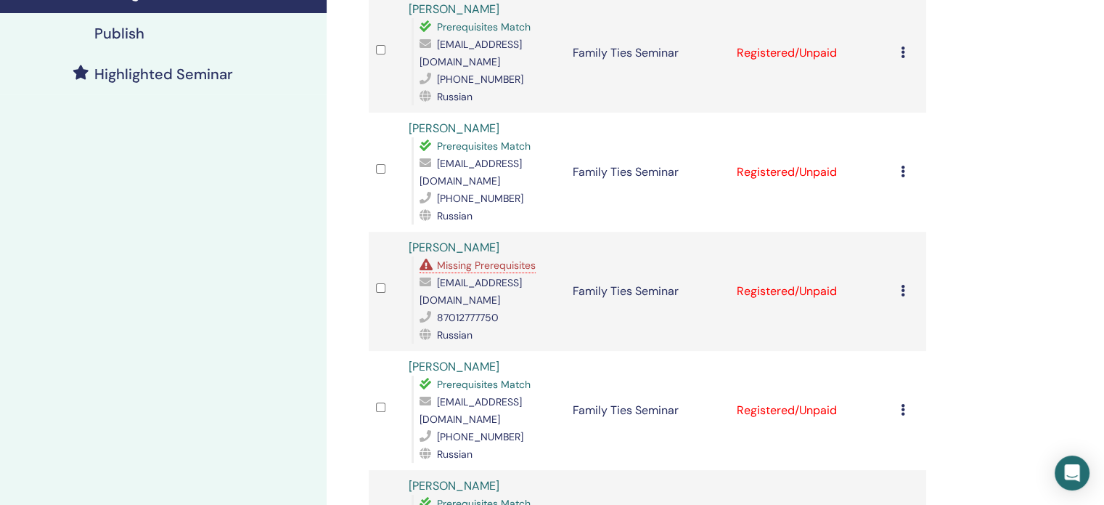
scroll to position [73, 0]
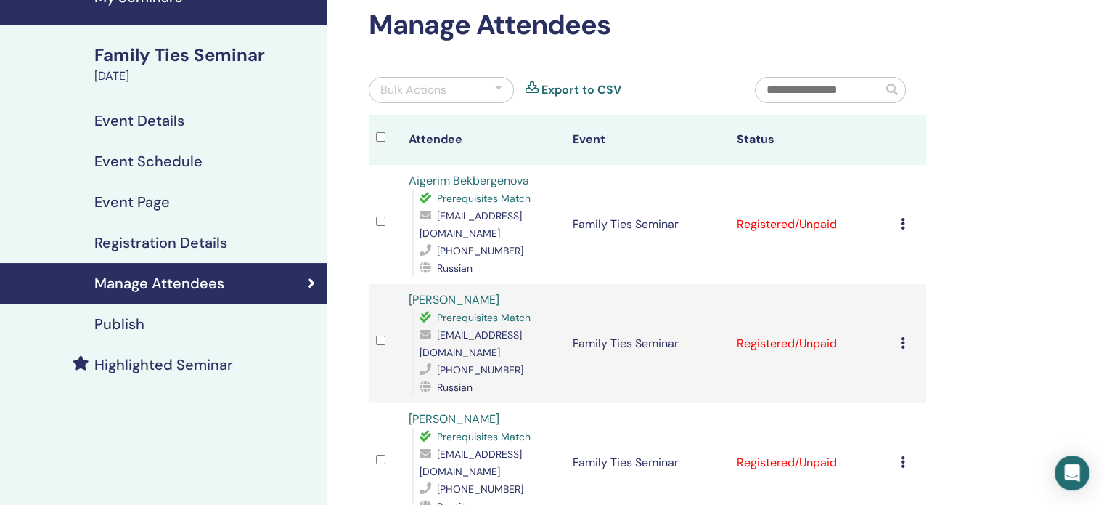
click at [902, 223] on icon at bounding box center [903, 224] width 4 height 12
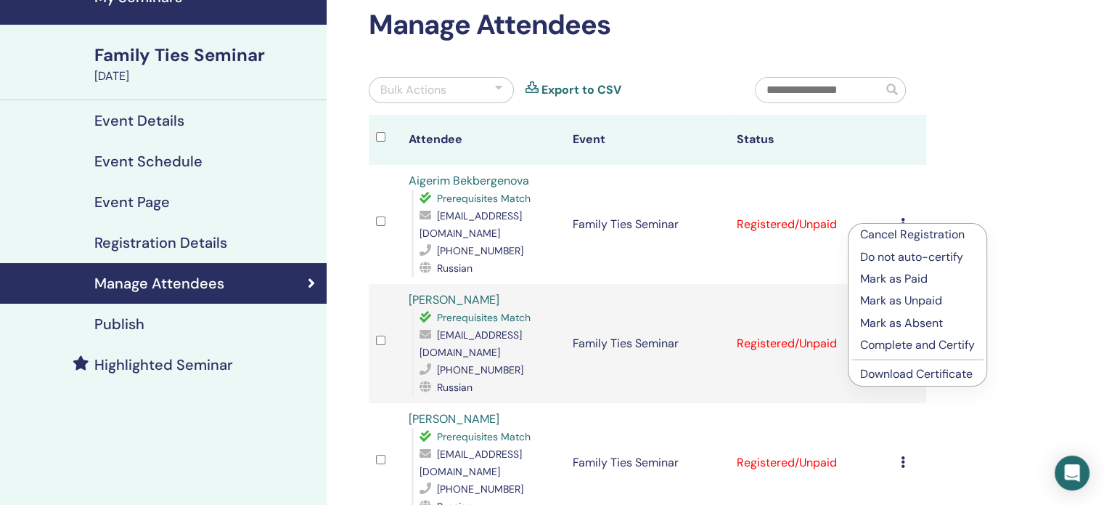
click at [929, 348] on p "Complete and Certify" at bounding box center [917, 344] width 115 height 17
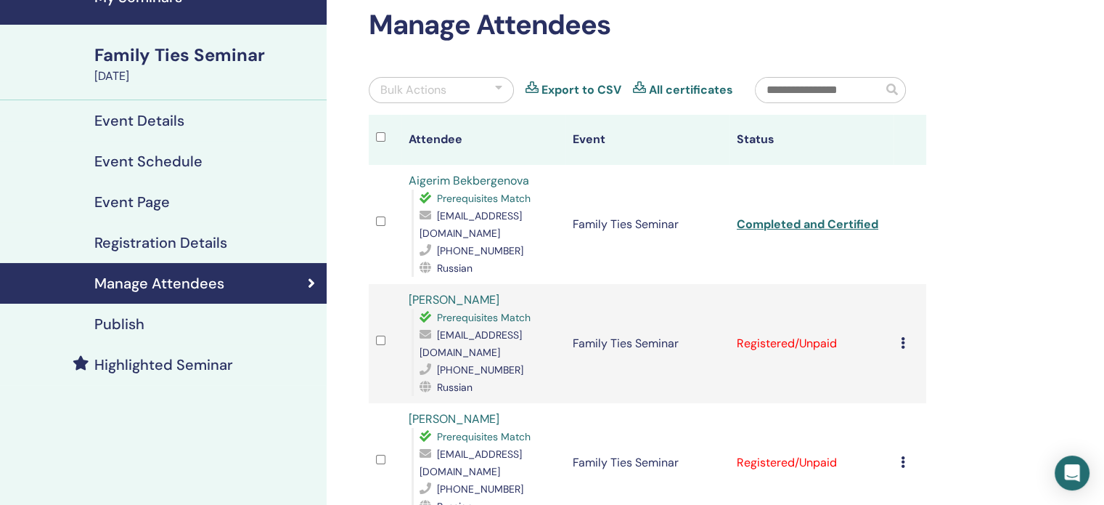
scroll to position [145, 0]
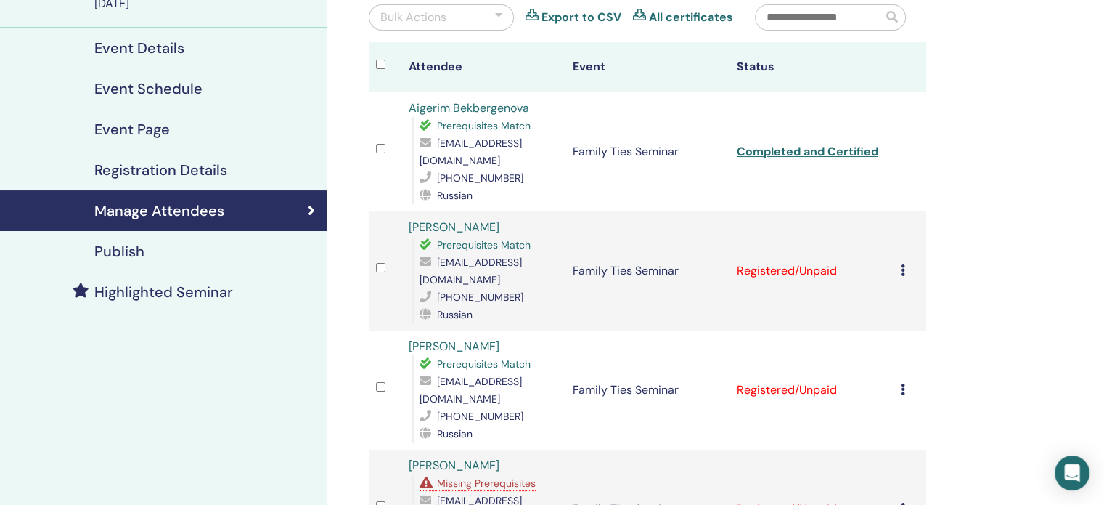
click at [902, 264] on icon at bounding box center [903, 270] width 4 height 12
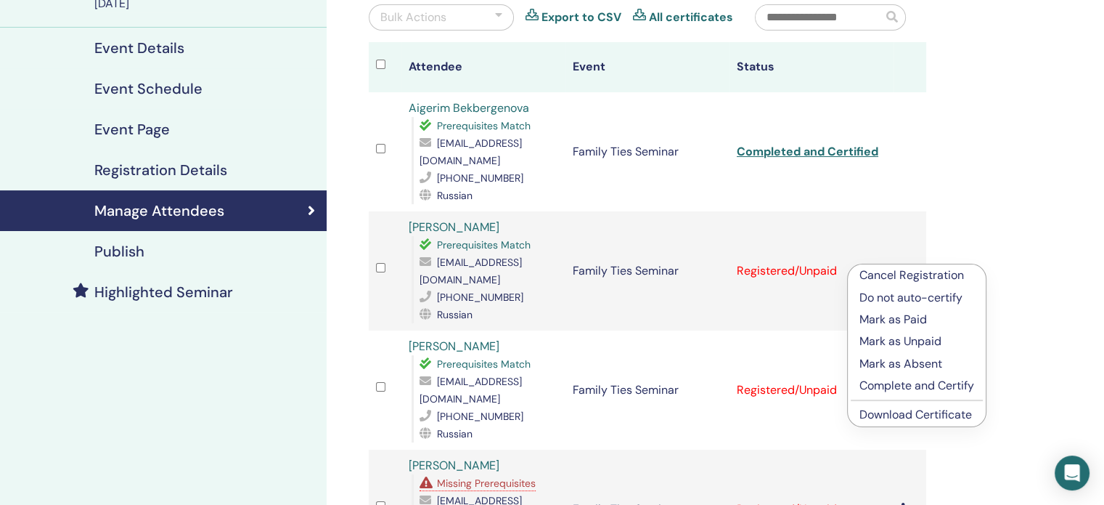
click at [915, 384] on p "Complete and Certify" at bounding box center [917, 385] width 115 height 17
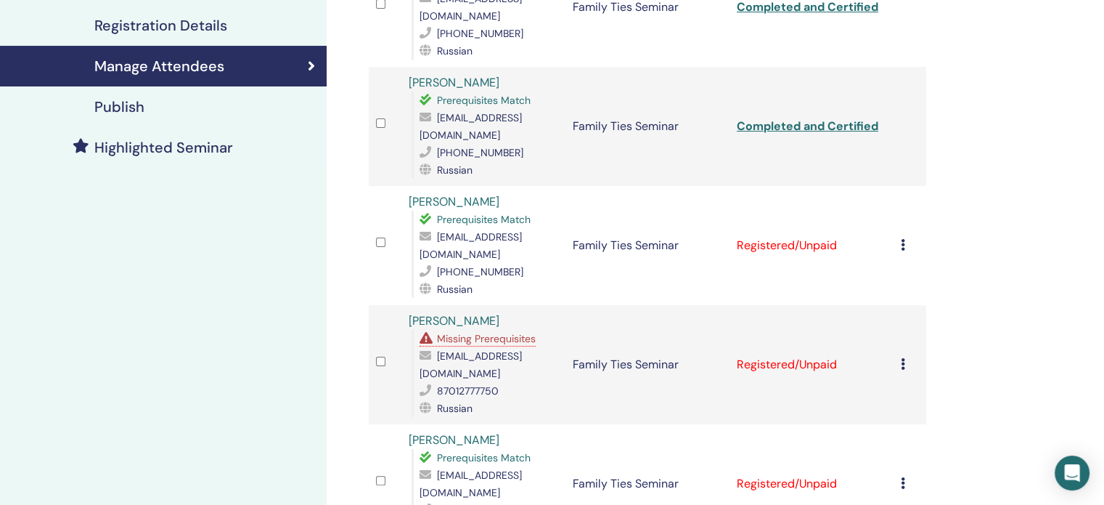
scroll to position [290, 0]
click at [902, 238] on icon at bounding box center [903, 244] width 4 height 12
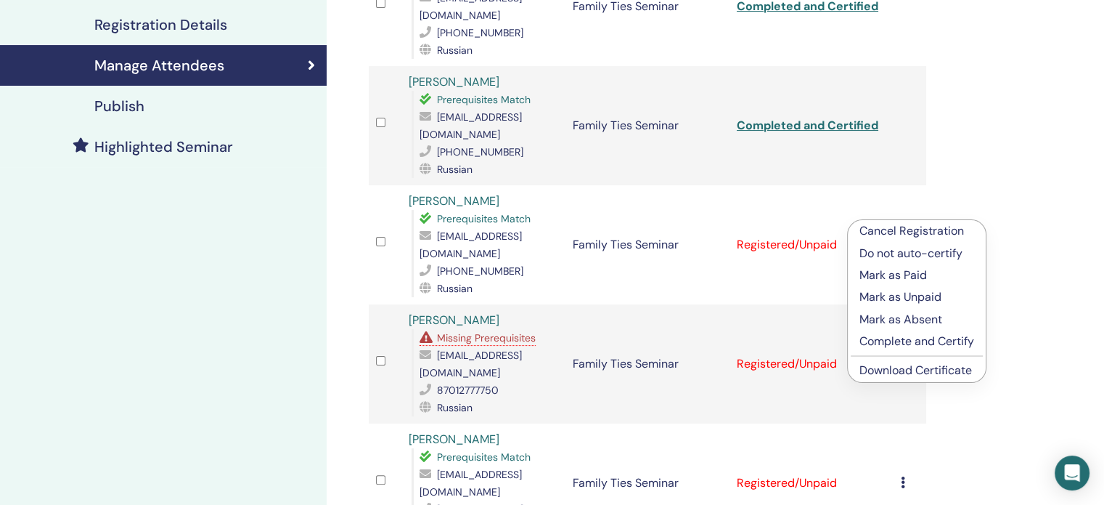
click at [883, 343] on p "Complete and Certify" at bounding box center [917, 341] width 115 height 17
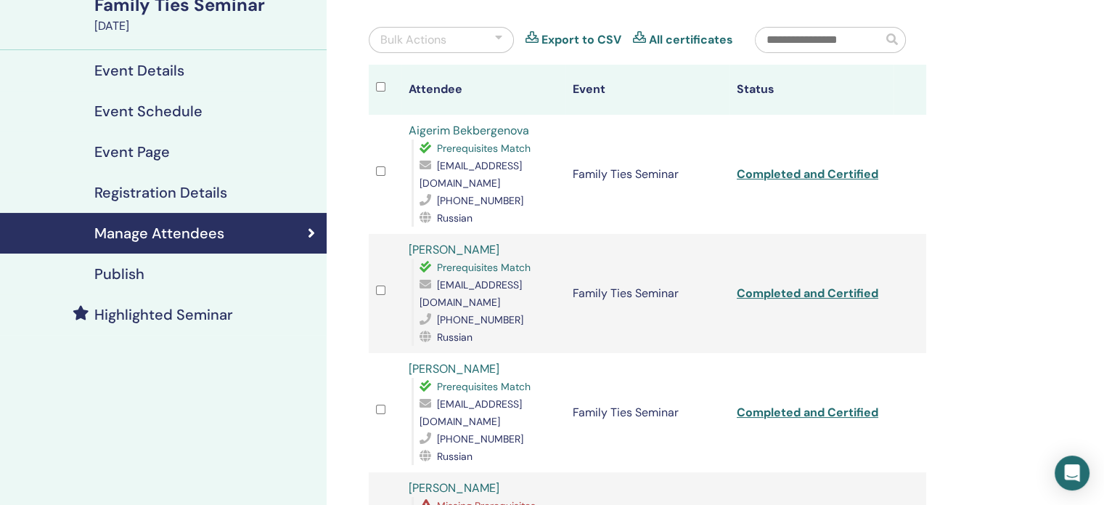
scroll to position [363, 0]
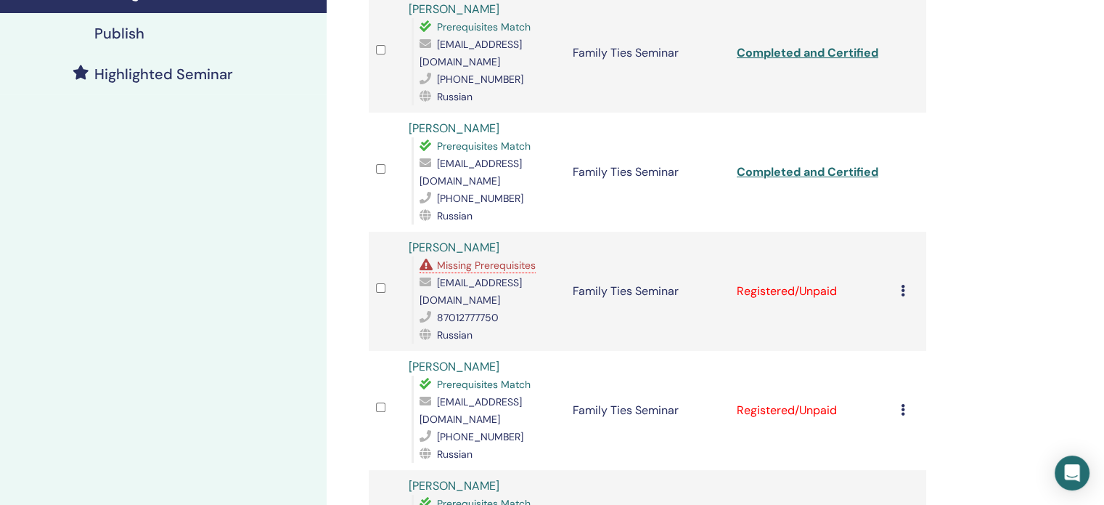
click at [902, 285] on icon at bounding box center [903, 291] width 4 height 12
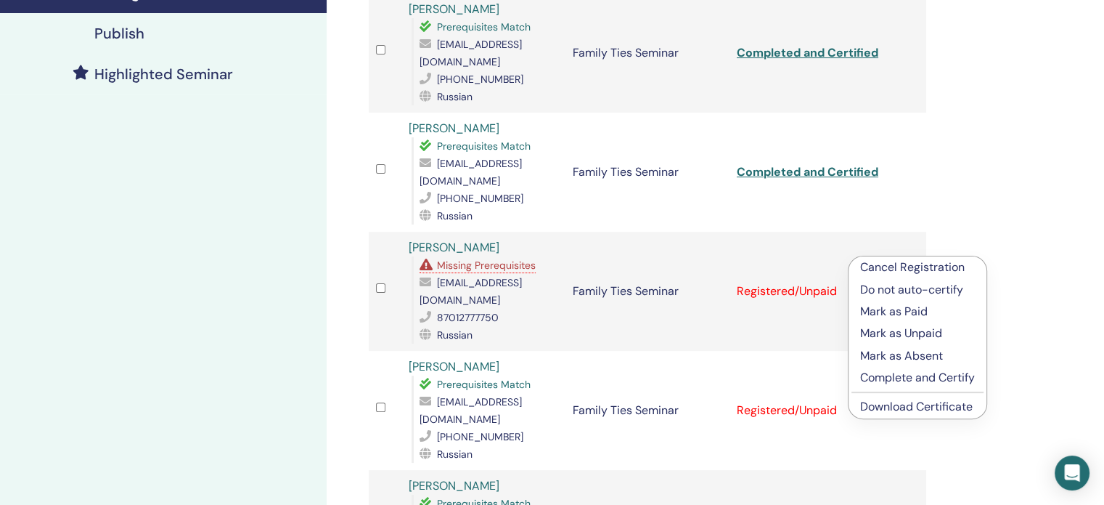
click at [910, 374] on p "Complete and Certify" at bounding box center [917, 377] width 115 height 17
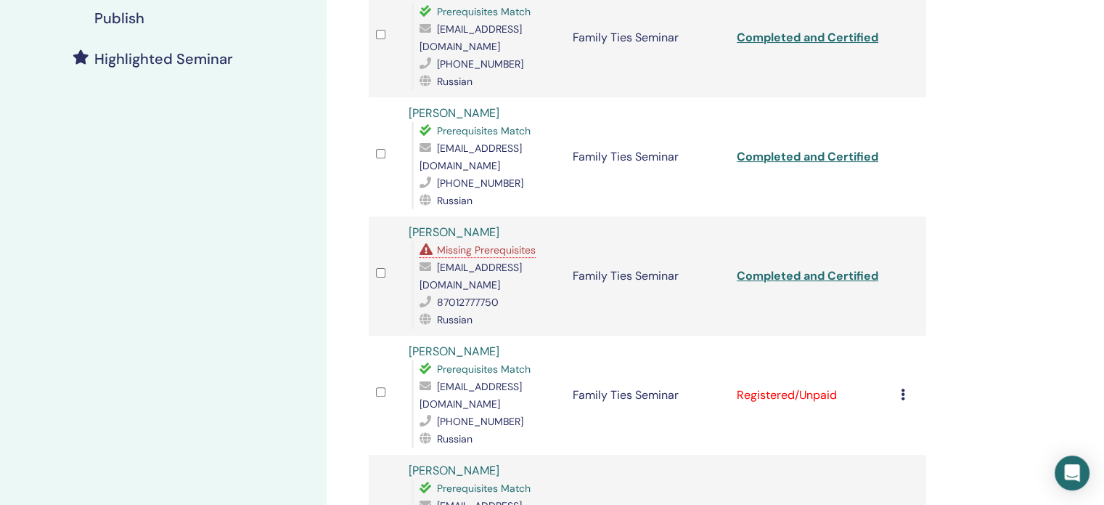
scroll to position [436, 0]
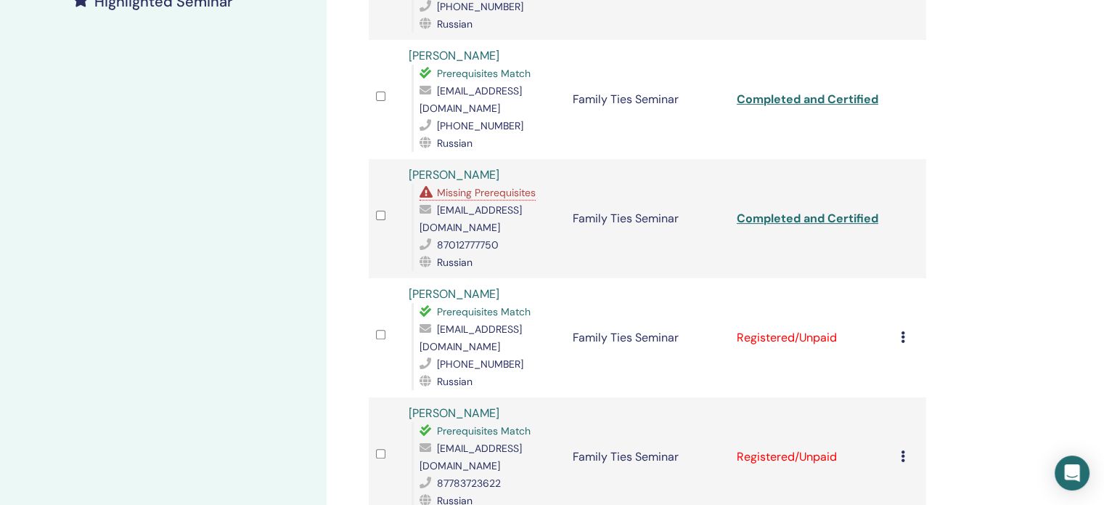
click at [901, 331] on icon at bounding box center [903, 337] width 4 height 12
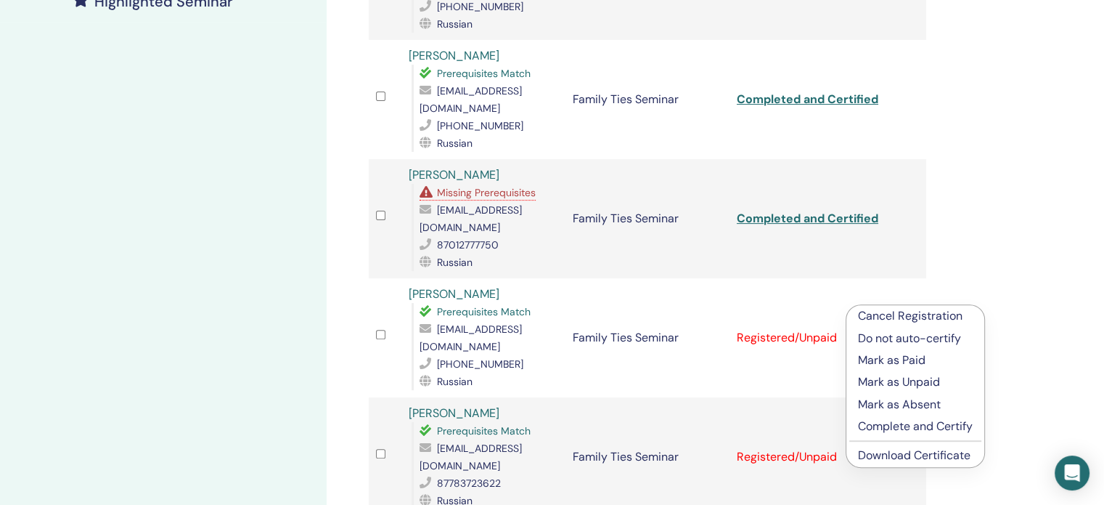
click at [897, 428] on p "Complete and Certify" at bounding box center [915, 425] width 115 height 17
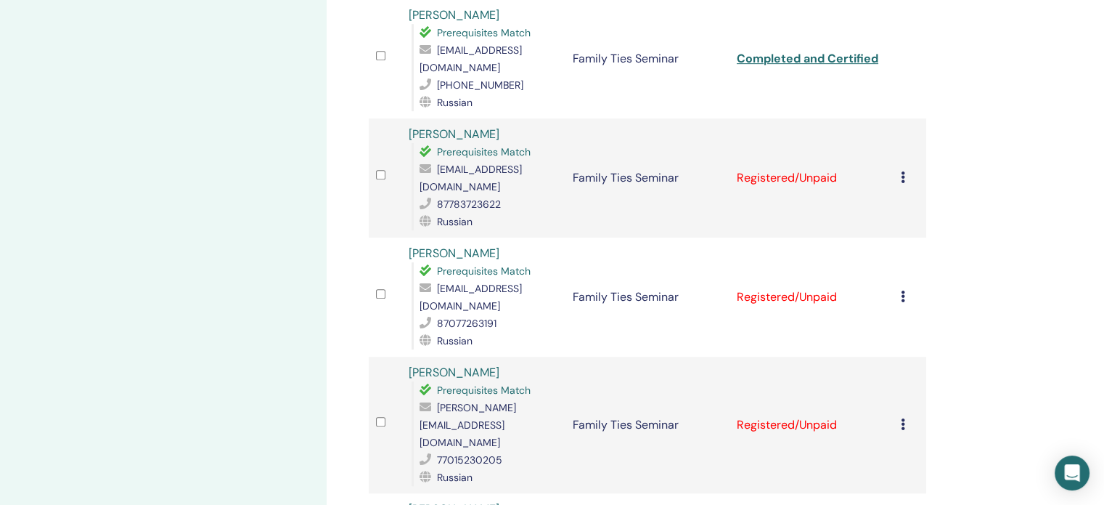
scroll to position [726, 0]
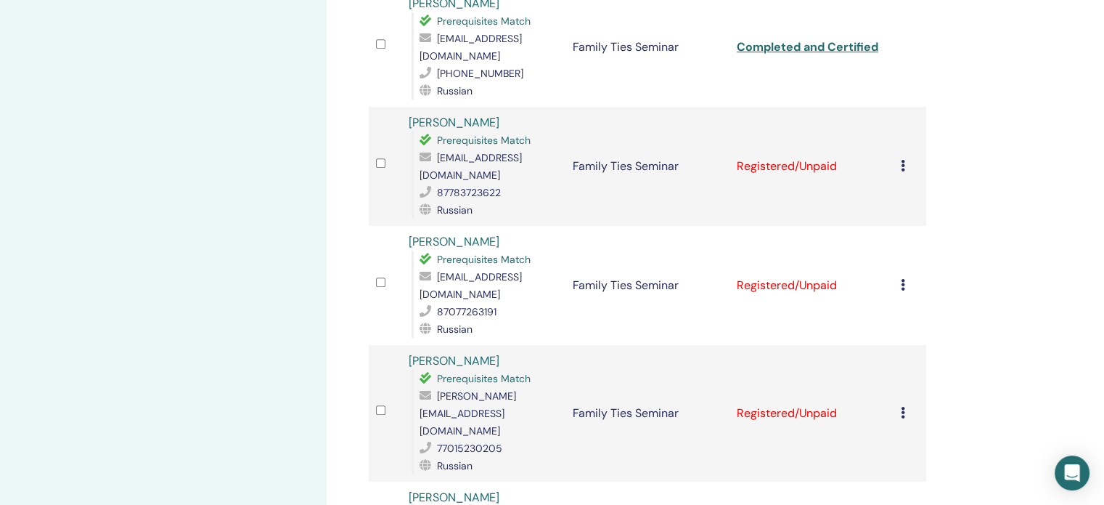
click at [901, 160] on icon at bounding box center [903, 166] width 4 height 12
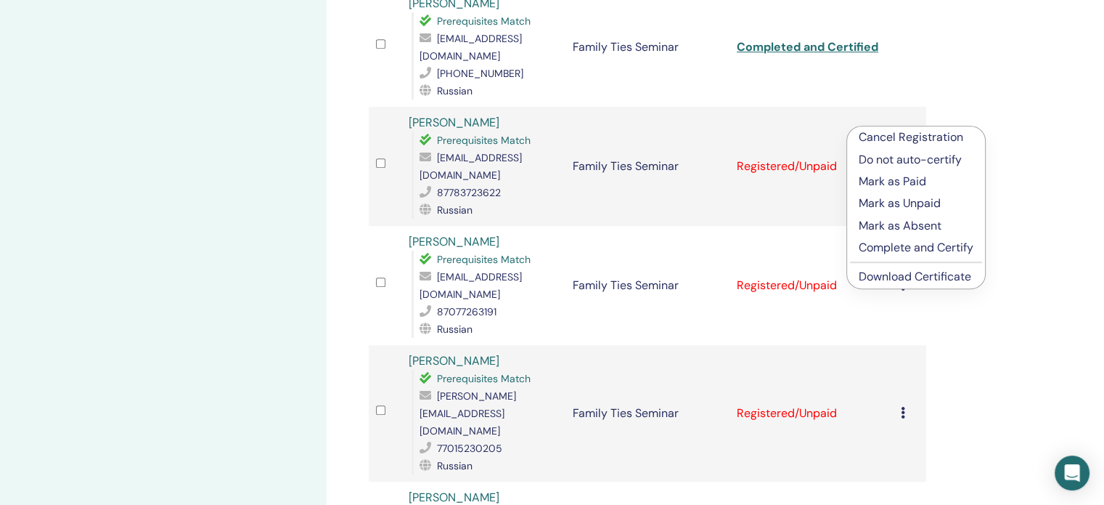
click at [903, 245] on p "Complete and Certify" at bounding box center [916, 247] width 115 height 17
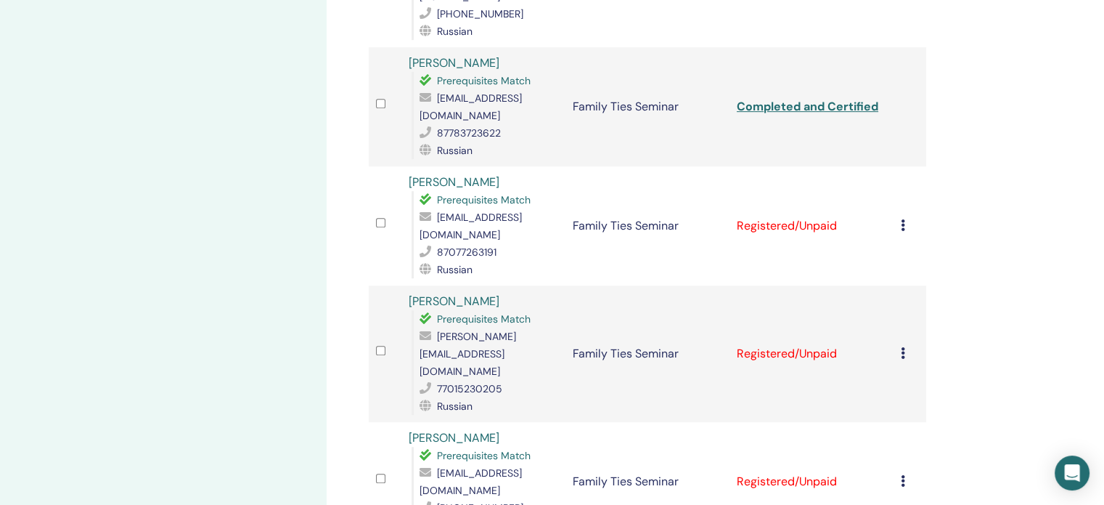
scroll to position [799, 0]
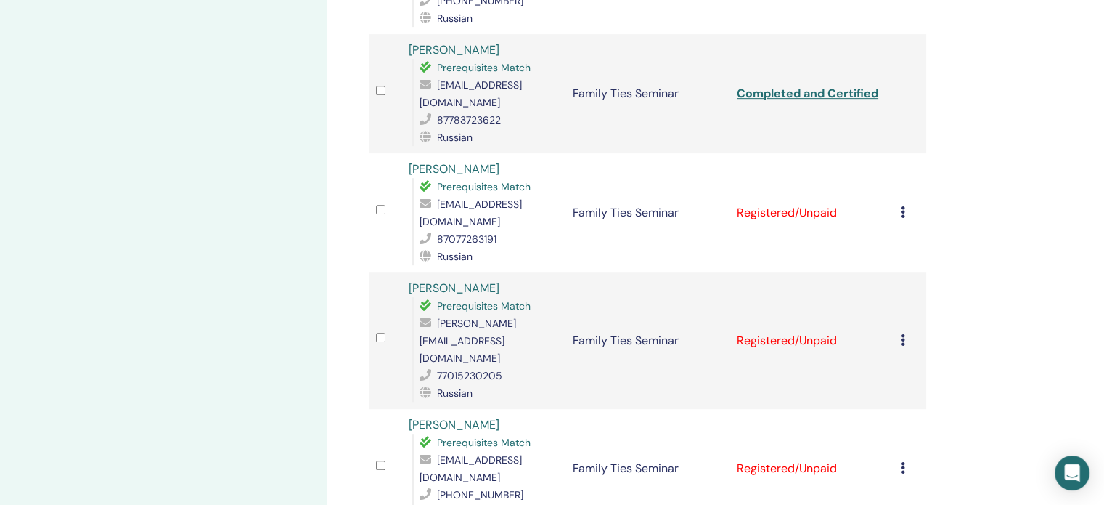
click at [902, 206] on icon at bounding box center [903, 212] width 4 height 12
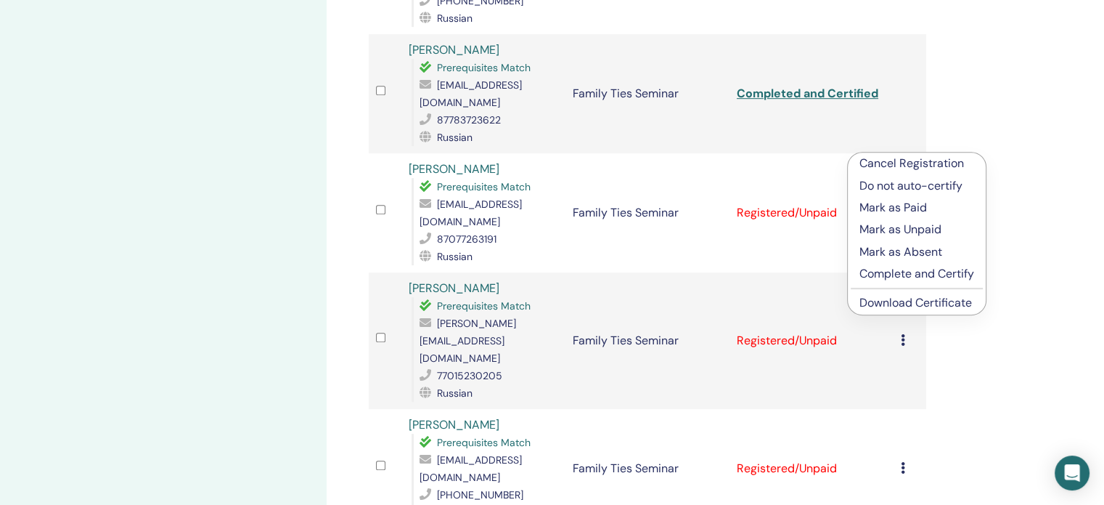
click at [909, 270] on p "Complete and Certify" at bounding box center [917, 273] width 115 height 17
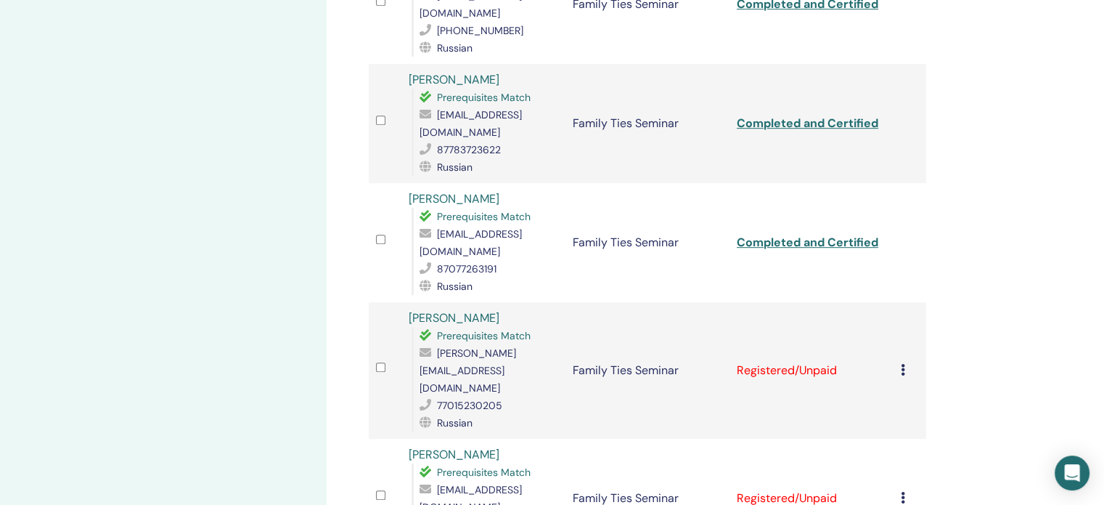
scroll to position [944, 0]
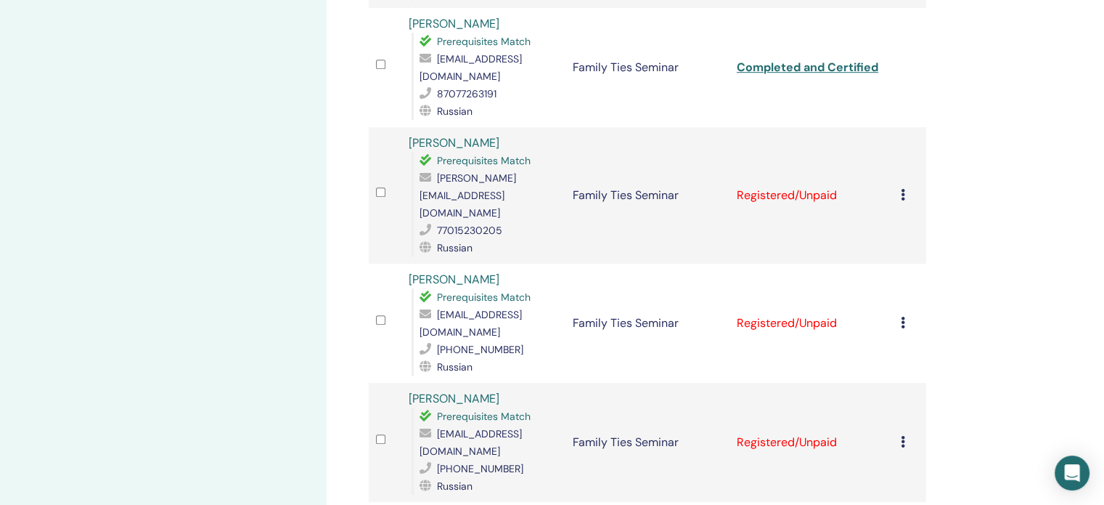
click at [902, 189] on icon at bounding box center [903, 195] width 4 height 12
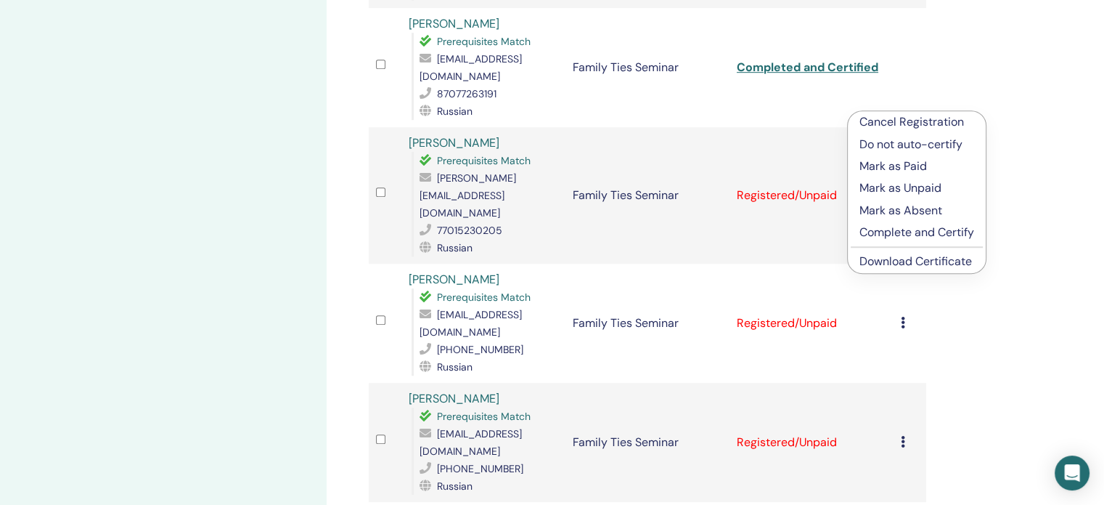
click at [911, 231] on p "Complete and Certify" at bounding box center [917, 232] width 115 height 17
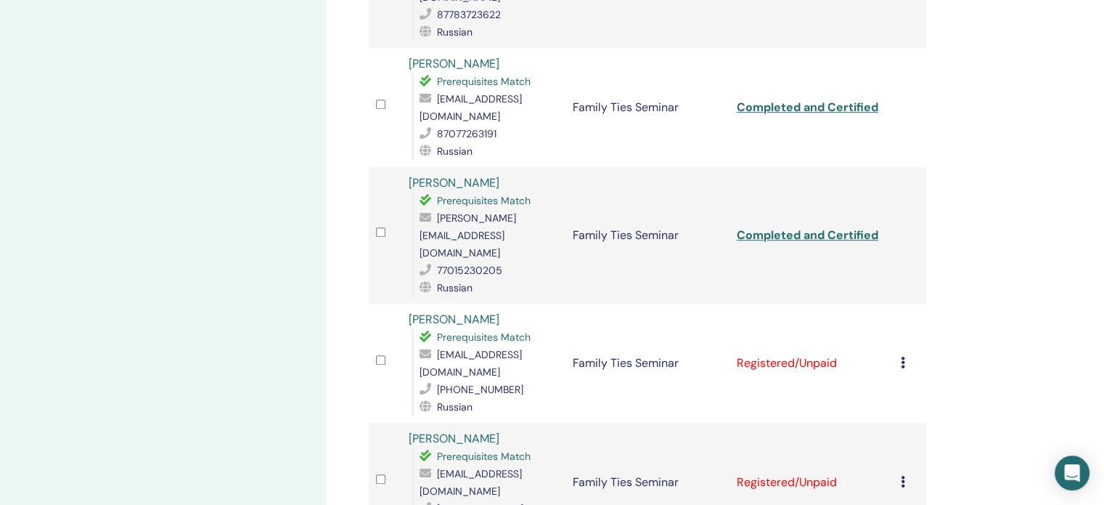
scroll to position [926, 0]
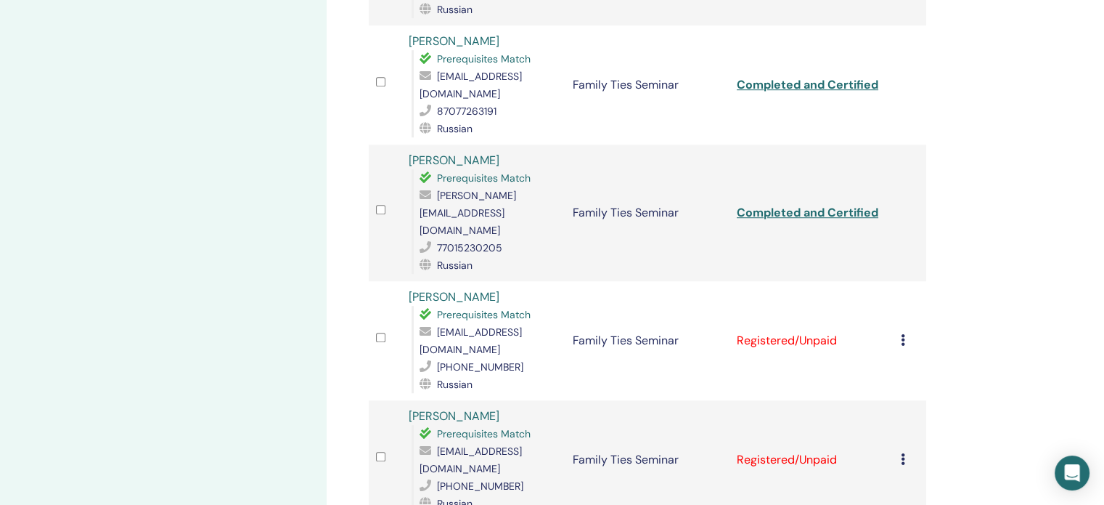
click at [901, 334] on icon at bounding box center [903, 340] width 4 height 12
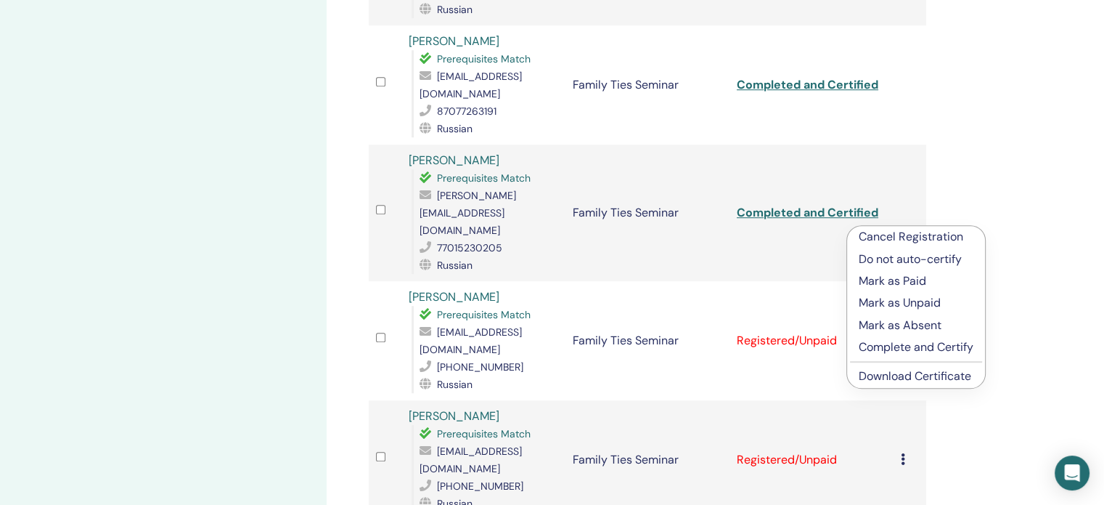
click at [889, 345] on p "Complete and Certify" at bounding box center [916, 346] width 115 height 17
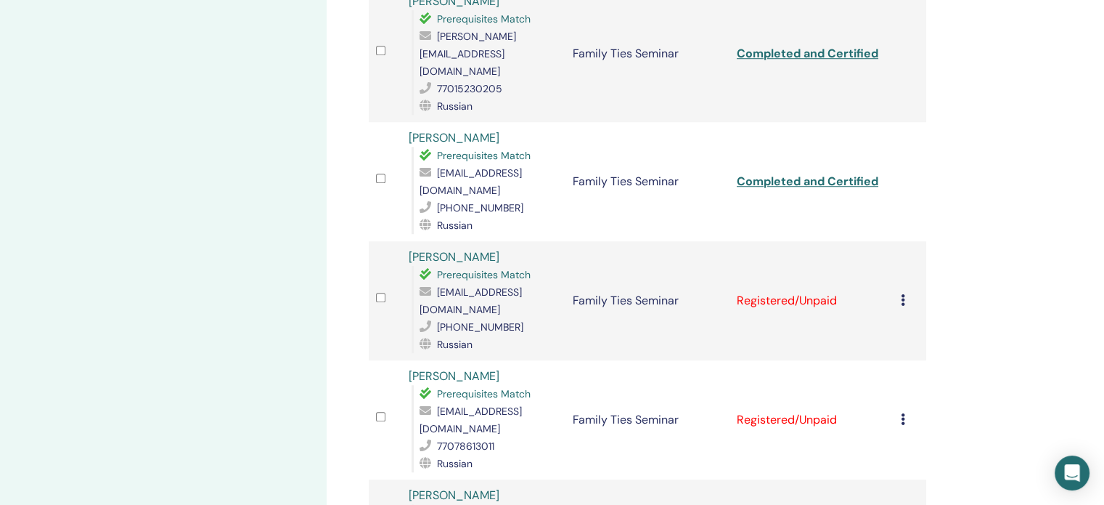
scroll to position [1089, 0]
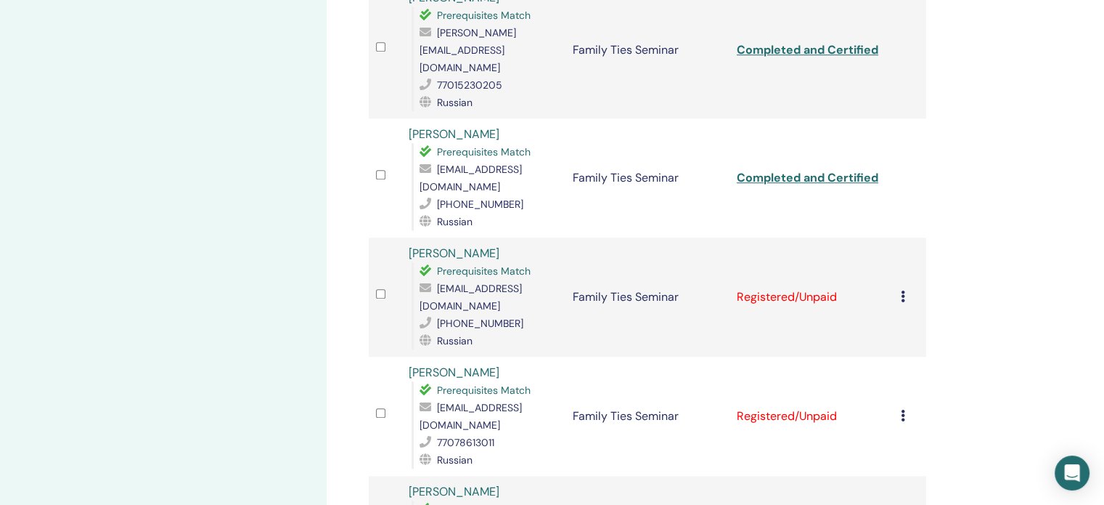
click at [902, 290] on icon at bounding box center [903, 296] width 4 height 12
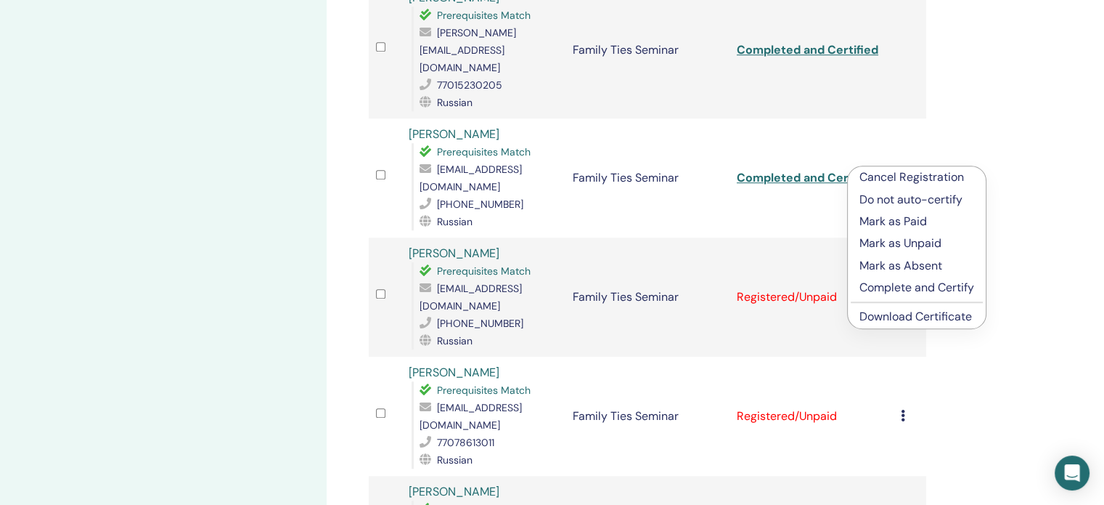
click at [895, 285] on p "Complete and Certify" at bounding box center [917, 287] width 115 height 17
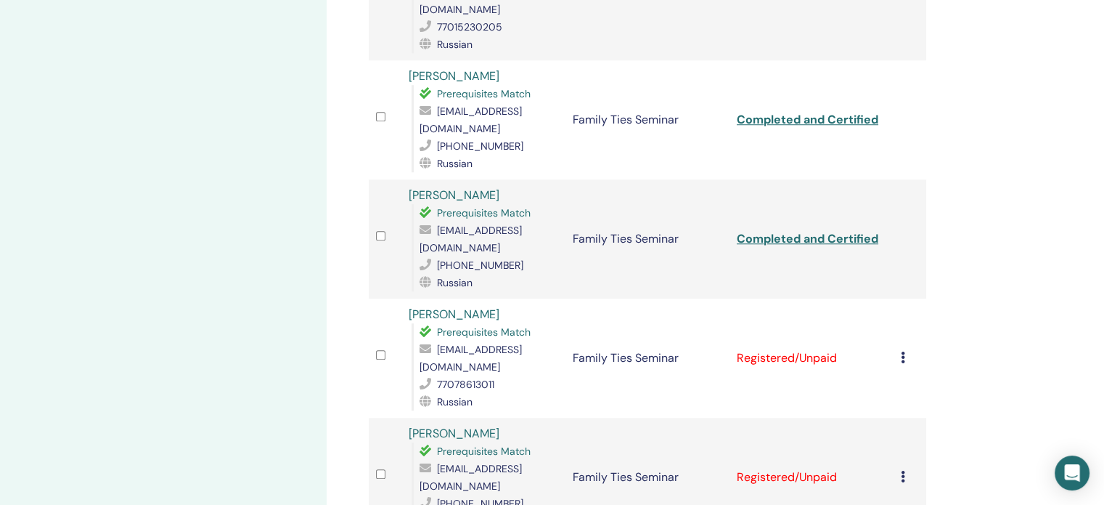
scroll to position [1307, 0]
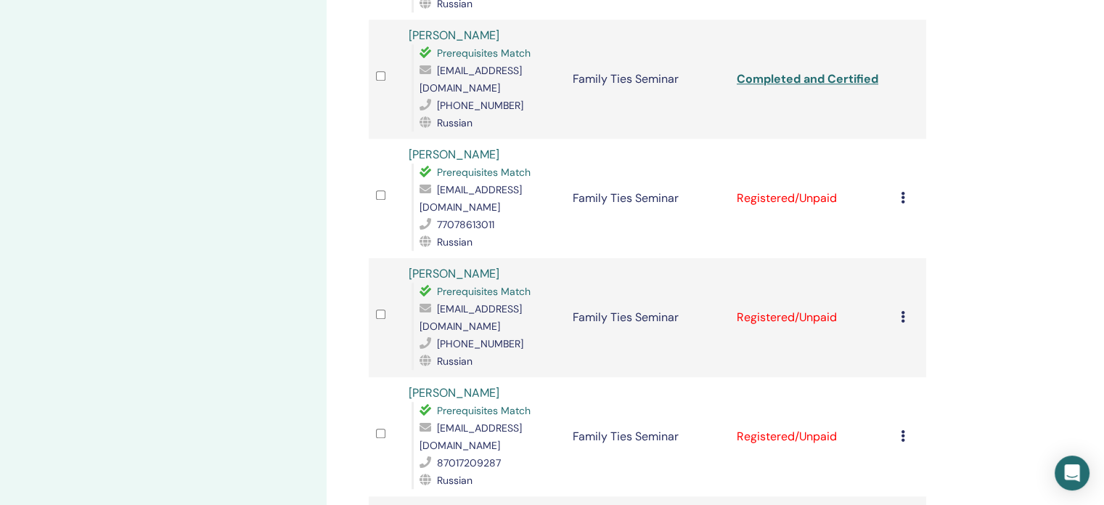
click at [902, 192] on icon at bounding box center [903, 198] width 4 height 12
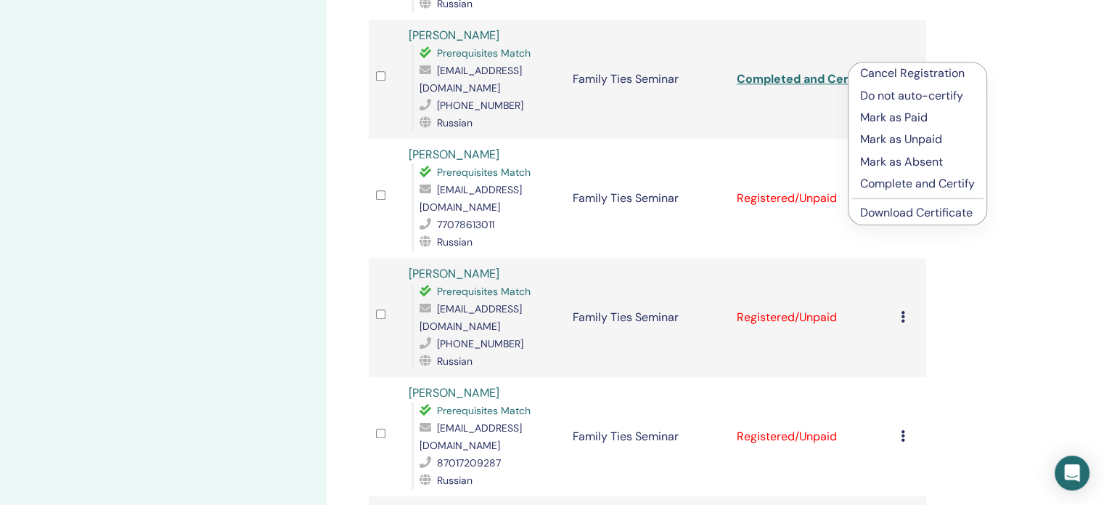
click at [889, 180] on p "Complete and Certify" at bounding box center [917, 183] width 115 height 17
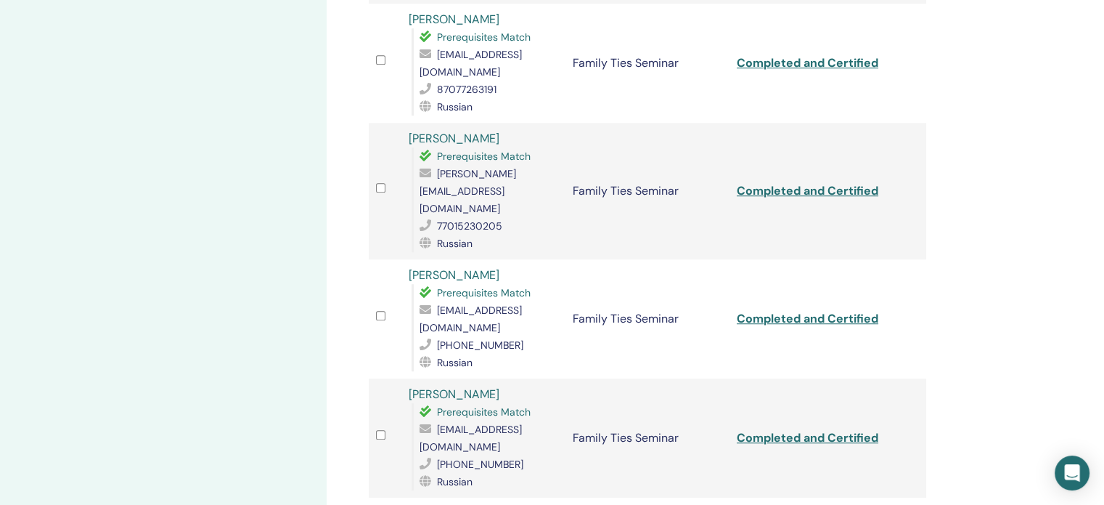
scroll to position [1307, 0]
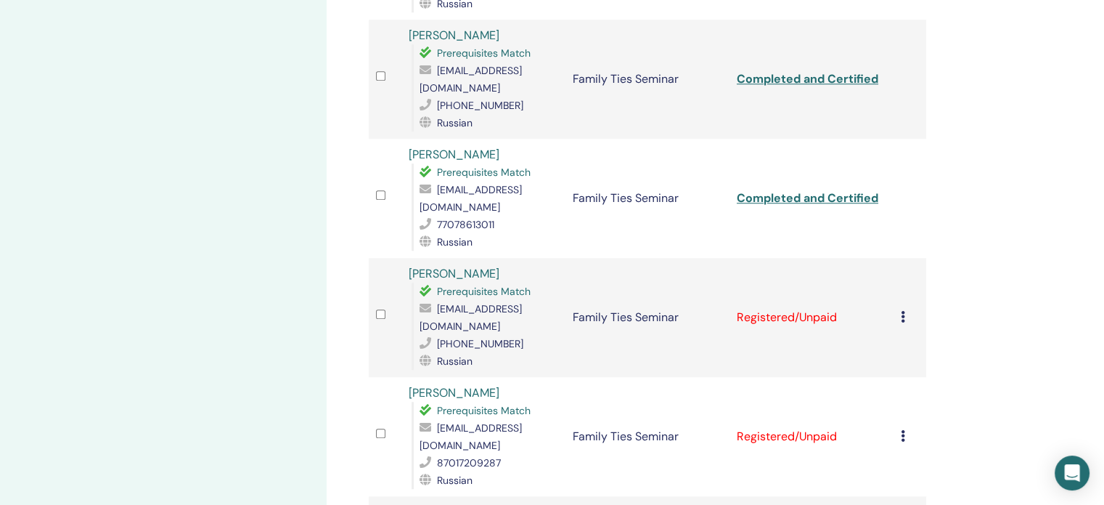
click at [903, 311] on icon at bounding box center [903, 317] width 4 height 12
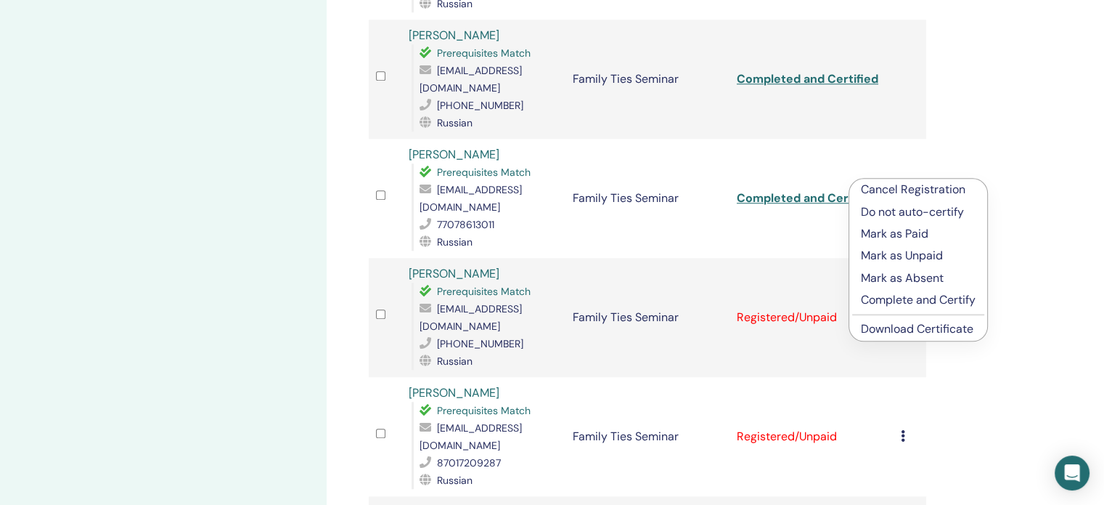
click at [908, 298] on p "Complete and Certify" at bounding box center [918, 299] width 115 height 17
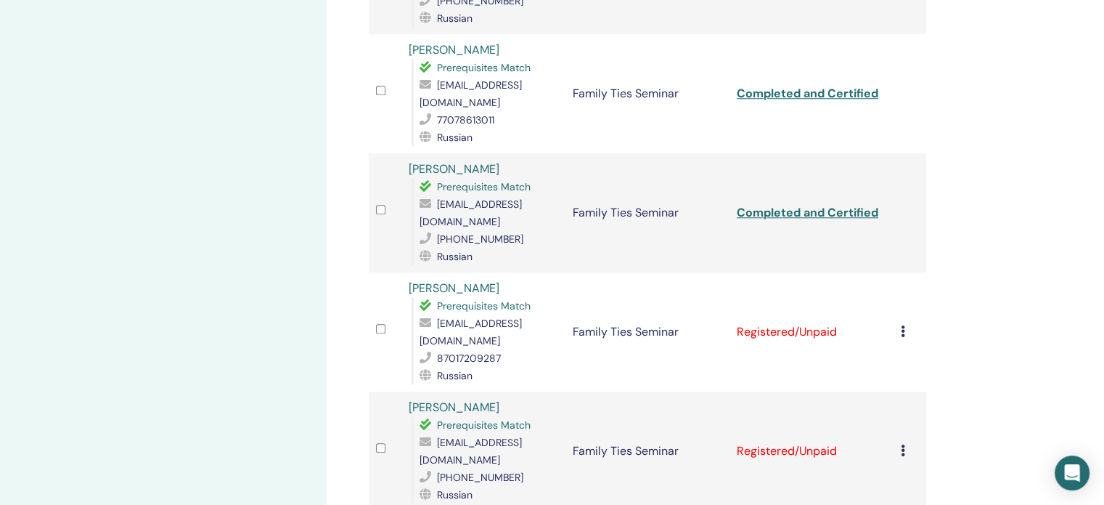
scroll to position [1525, 0]
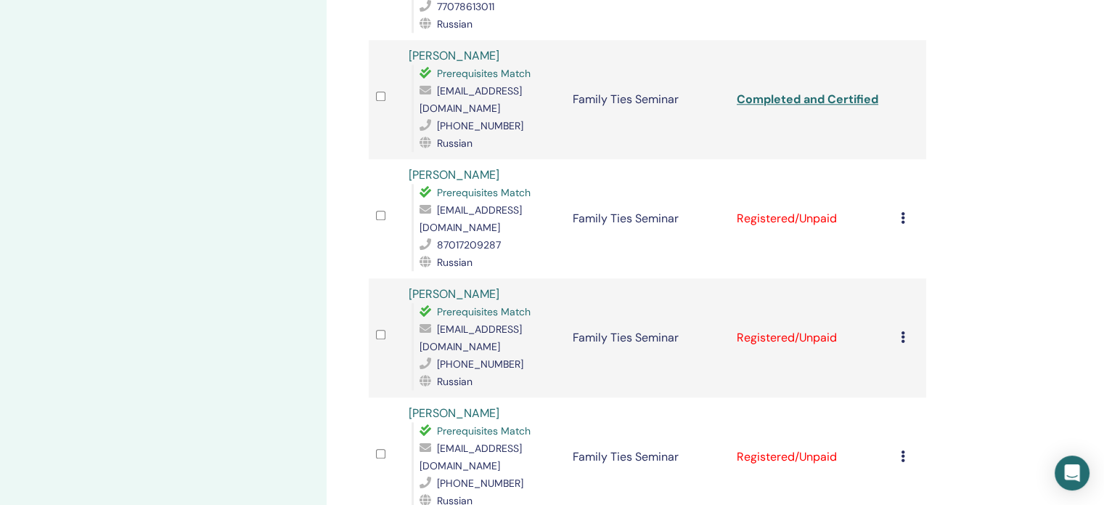
click at [902, 212] on icon at bounding box center [903, 218] width 4 height 12
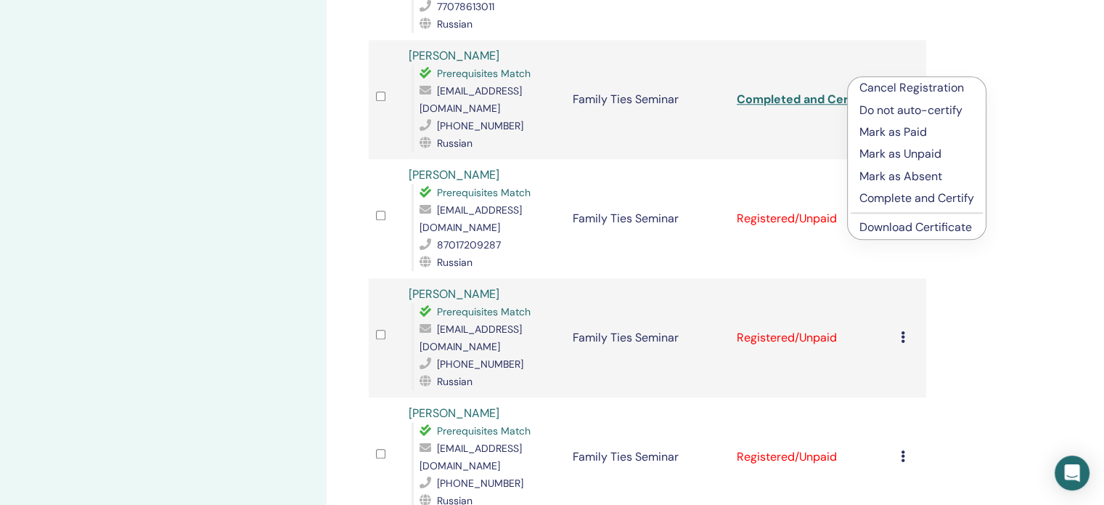
click at [894, 194] on p "Complete and Certify" at bounding box center [917, 197] width 115 height 17
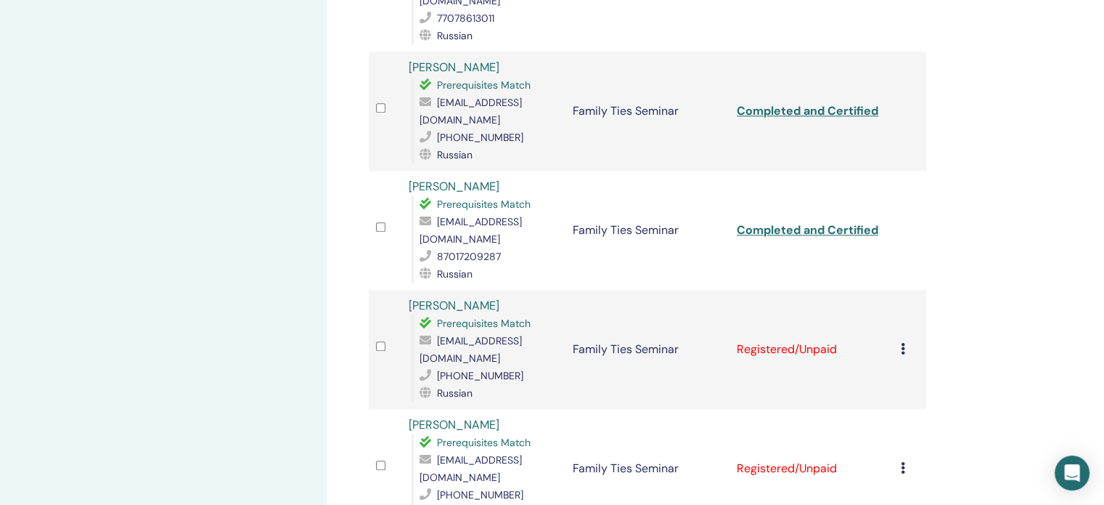
scroll to position [1452, 0]
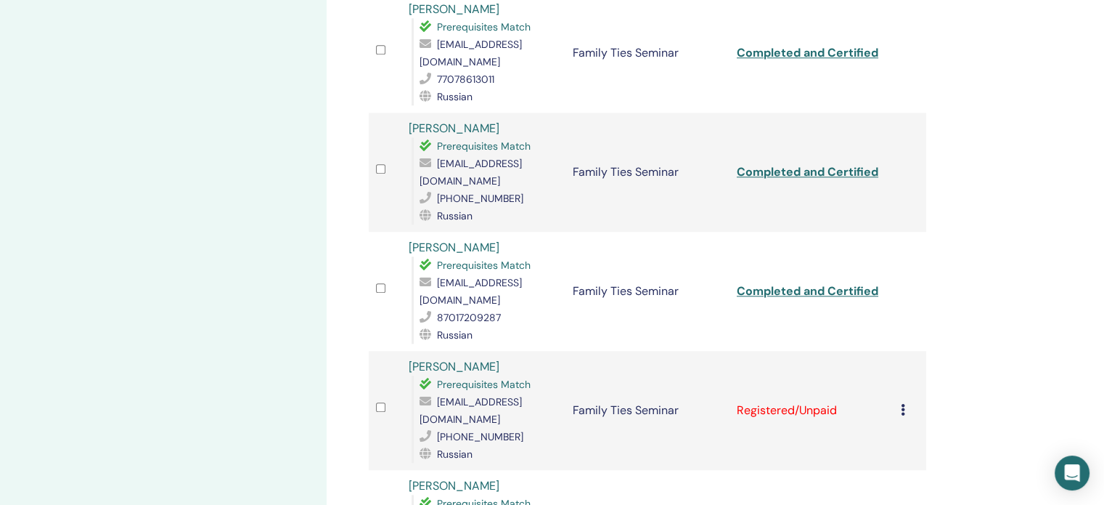
click at [902, 404] on icon at bounding box center [903, 410] width 4 height 12
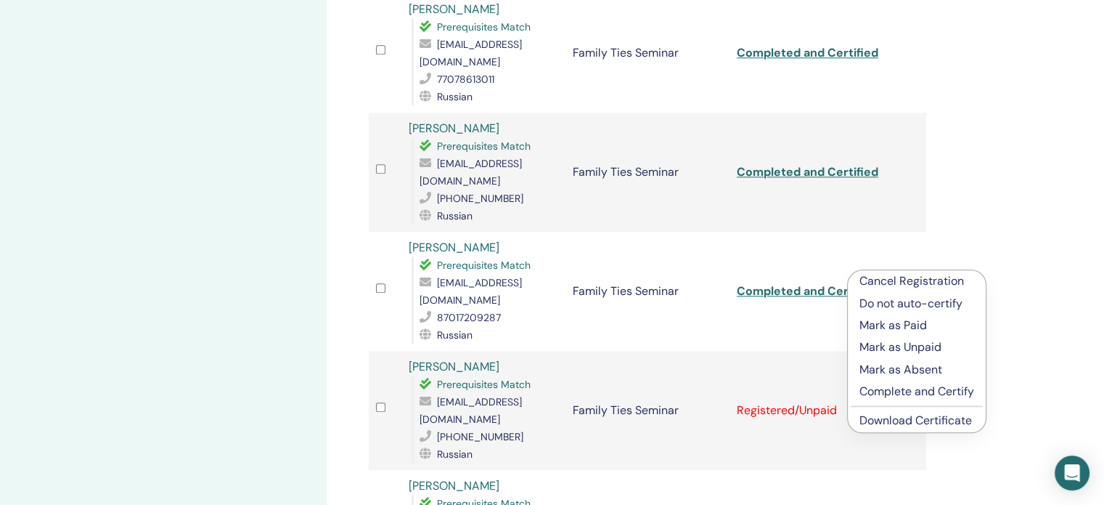
click at [876, 391] on p "Complete and Certify" at bounding box center [917, 391] width 115 height 17
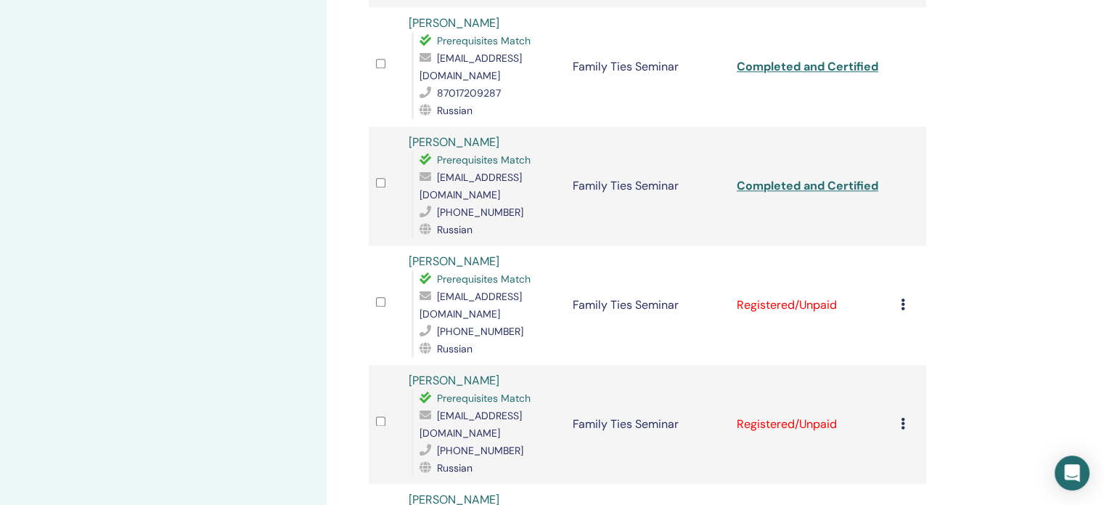
scroll to position [1670, 0]
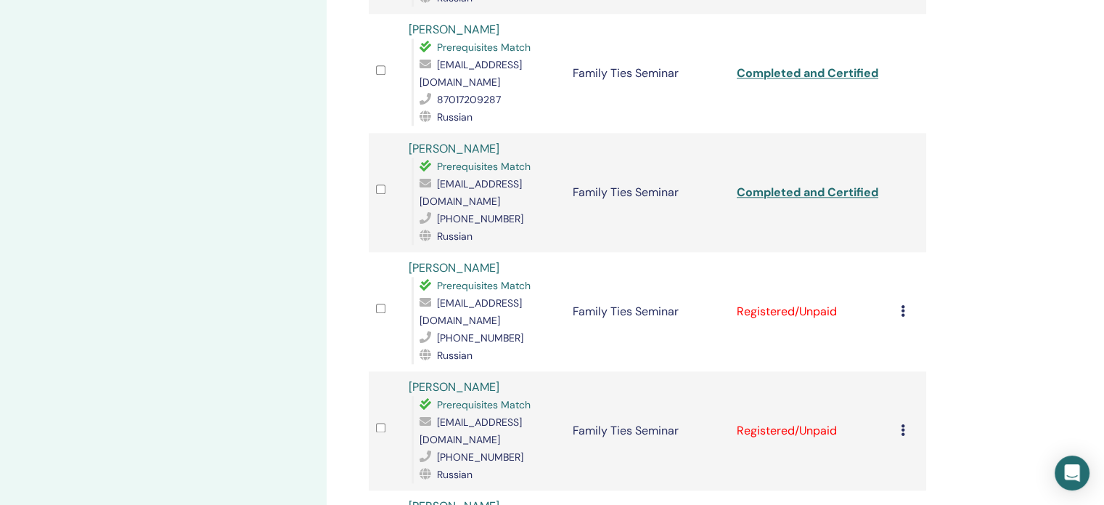
click at [904, 305] on icon at bounding box center [903, 311] width 4 height 12
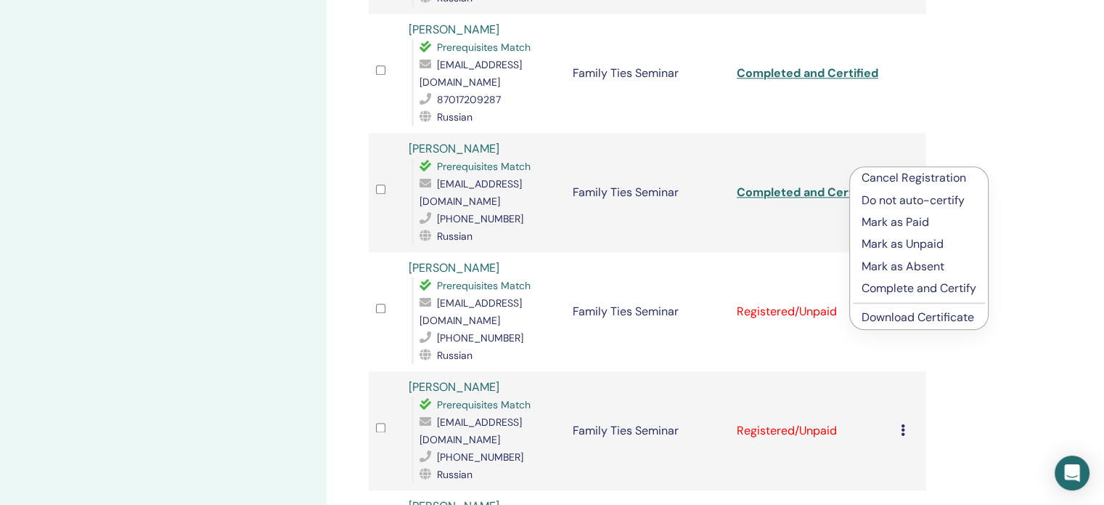
click at [903, 284] on p "Complete and Certify" at bounding box center [919, 288] width 115 height 17
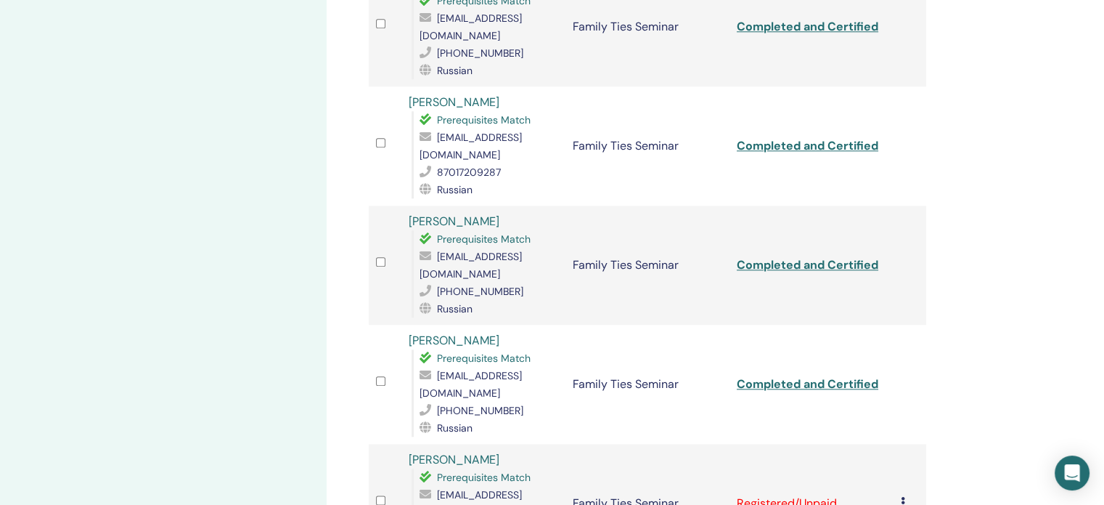
scroll to position [1742, 0]
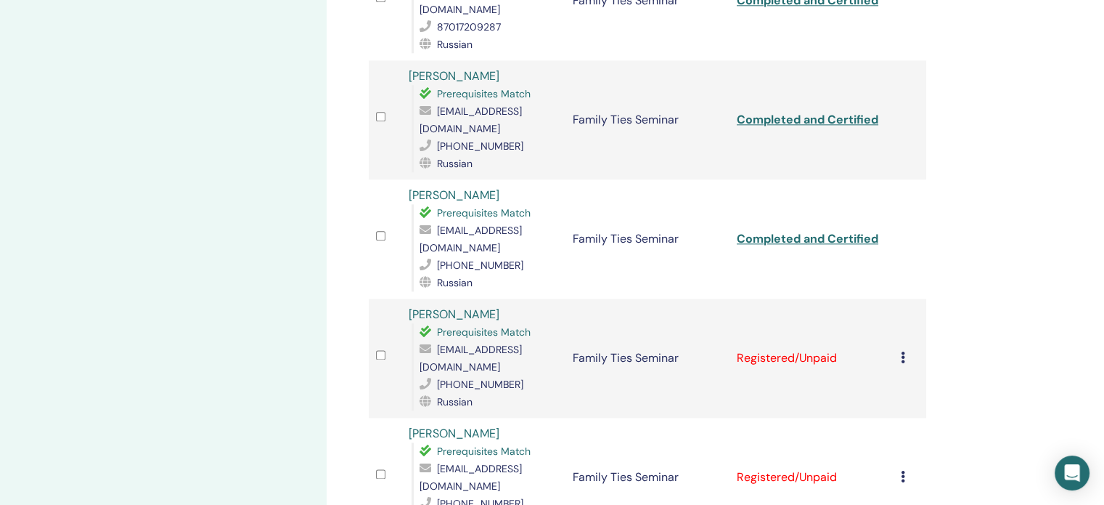
click at [901, 351] on icon at bounding box center [903, 357] width 4 height 12
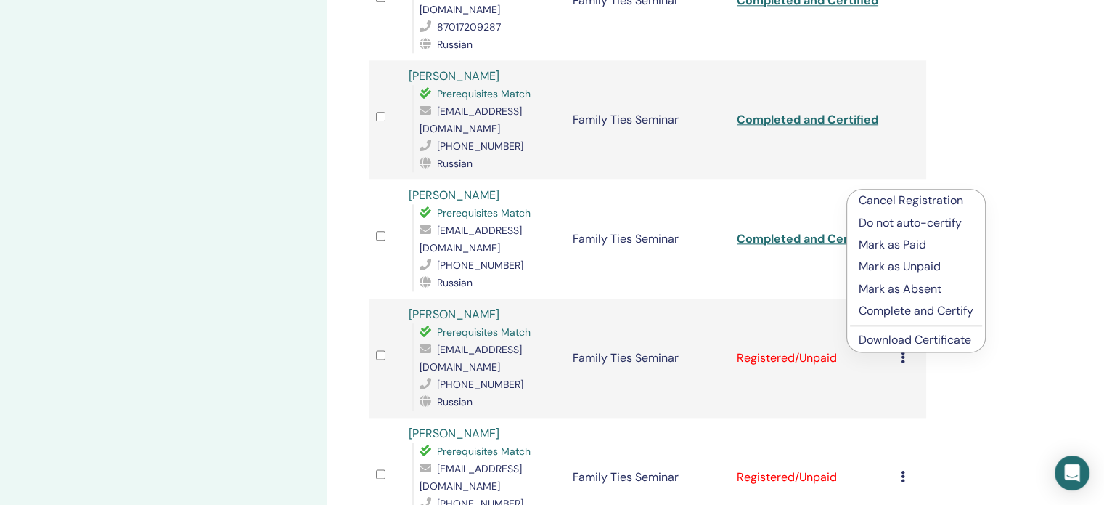
click at [891, 309] on p "Complete and Certify" at bounding box center [916, 310] width 115 height 17
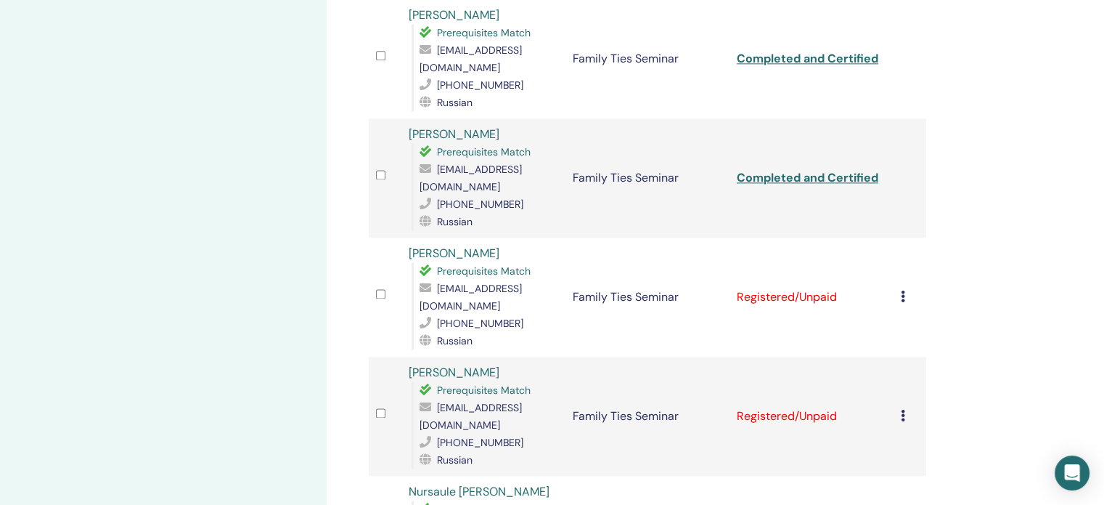
scroll to position [1888, 0]
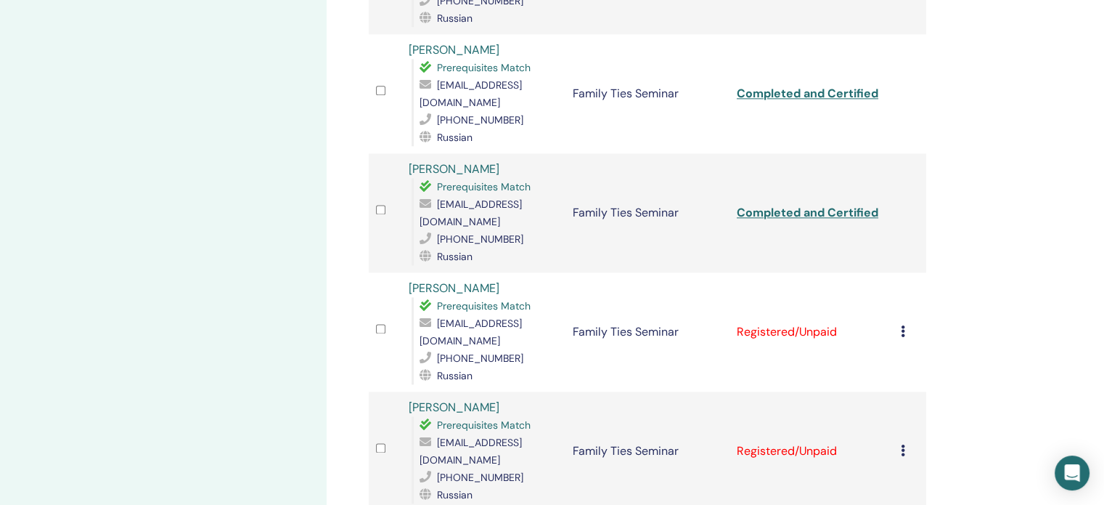
click at [902, 325] on icon at bounding box center [903, 331] width 4 height 12
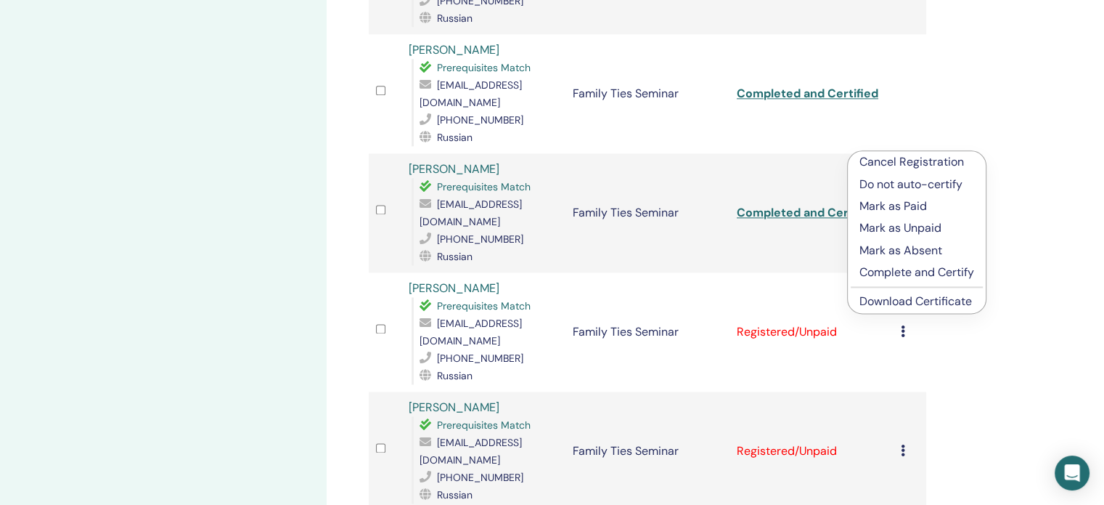
click at [892, 274] on p "Complete and Certify" at bounding box center [917, 272] width 115 height 17
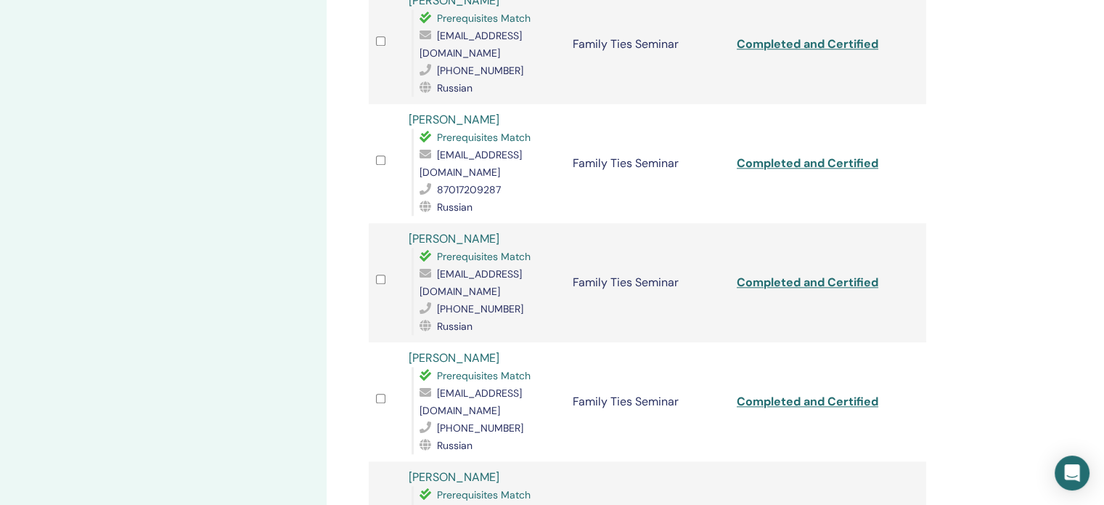
scroll to position [1870, 0]
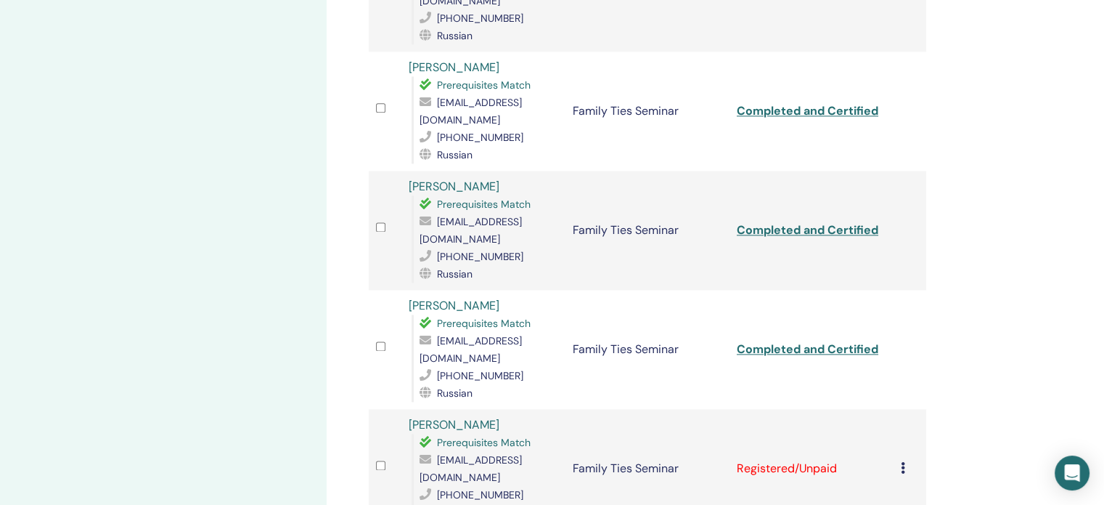
click at [901, 462] on icon at bounding box center [903, 468] width 4 height 12
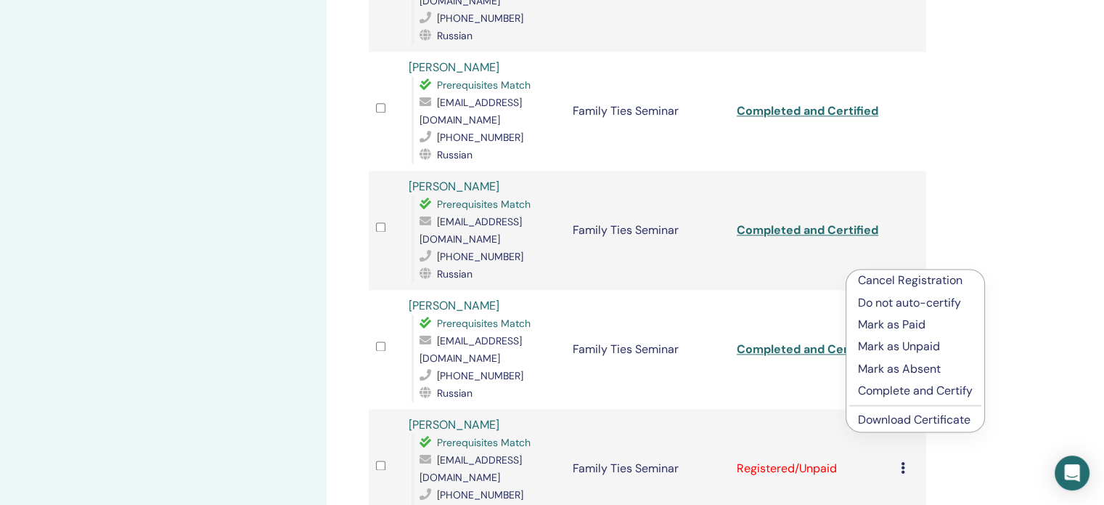
click at [897, 388] on p "Complete and Certify" at bounding box center [915, 390] width 115 height 17
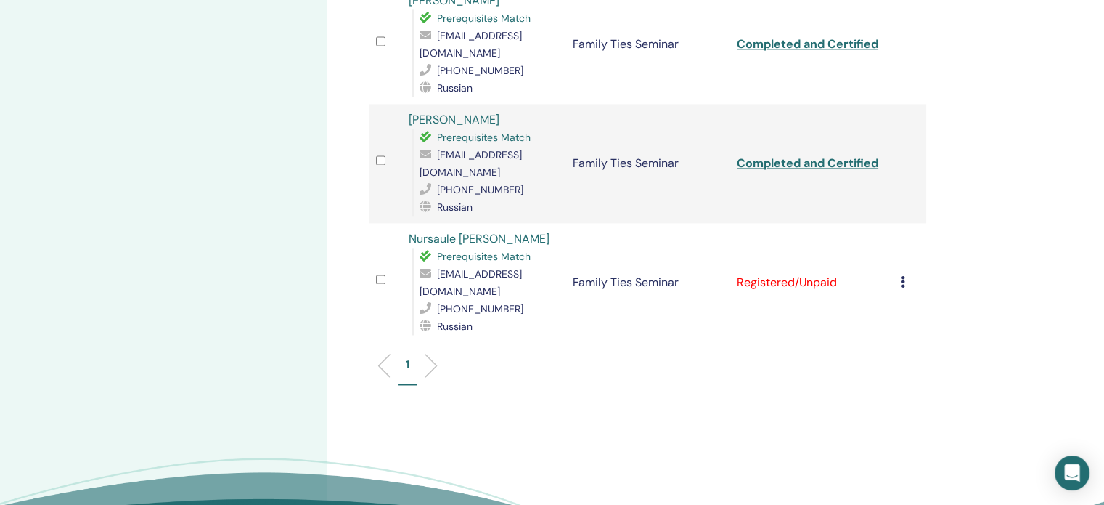
scroll to position [2178, 0]
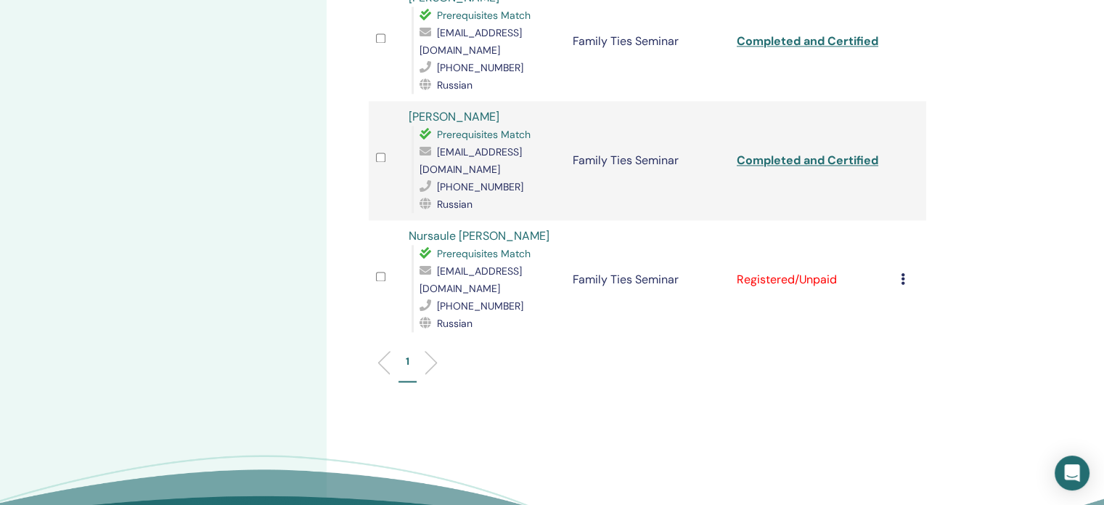
click at [901, 273] on icon at bounding box center [903, 279] width 4 height 12
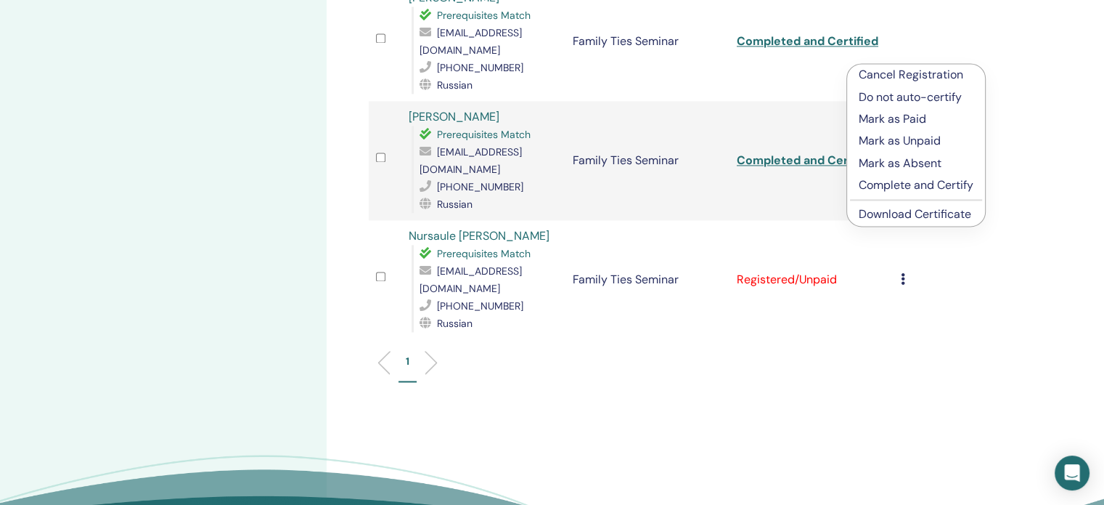
click at [878, 180] on p "Complete and Certify" at bounding box center [916, 184] width 115 height 17
